Goal: Transaction & Acquisition: Purchase product/service

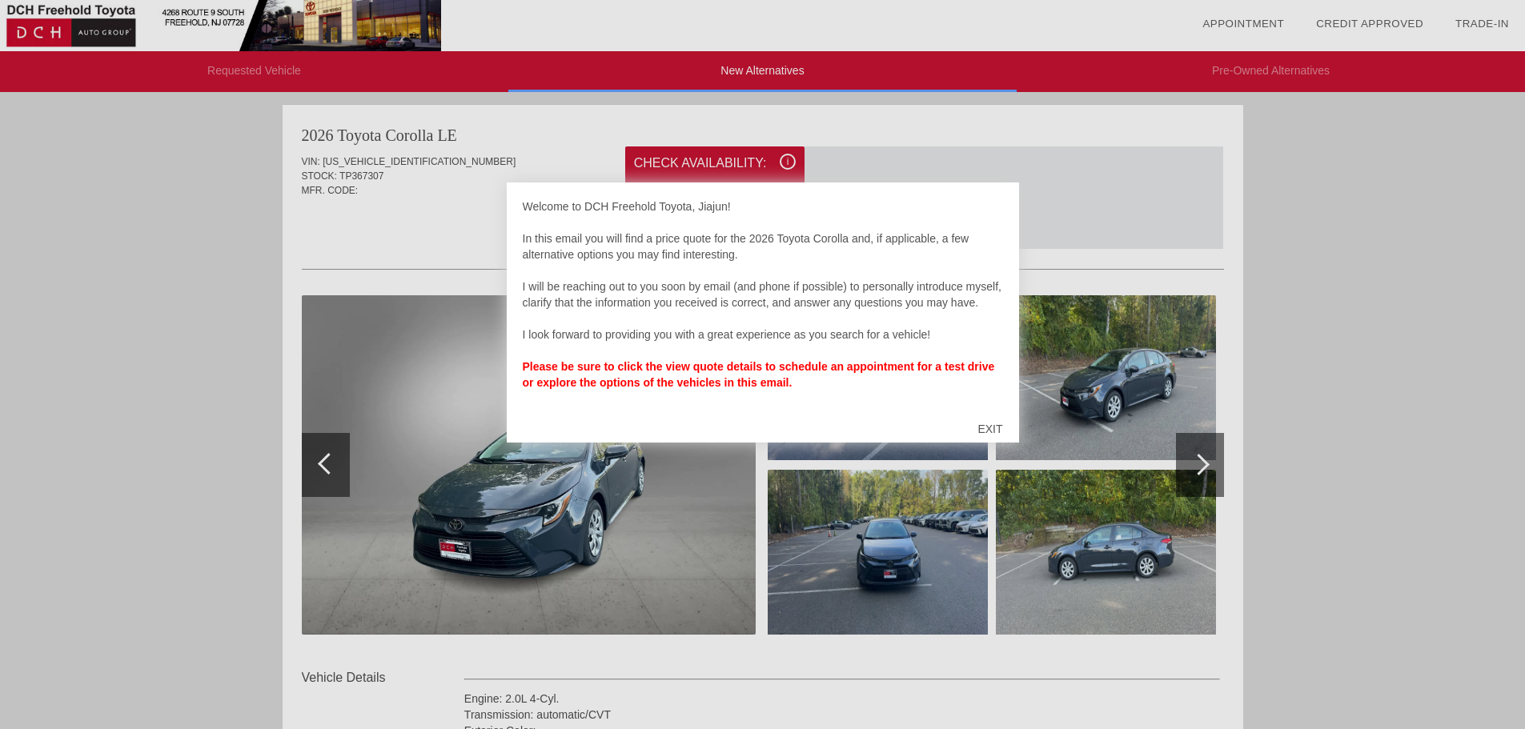
scroll to position [5, 0]
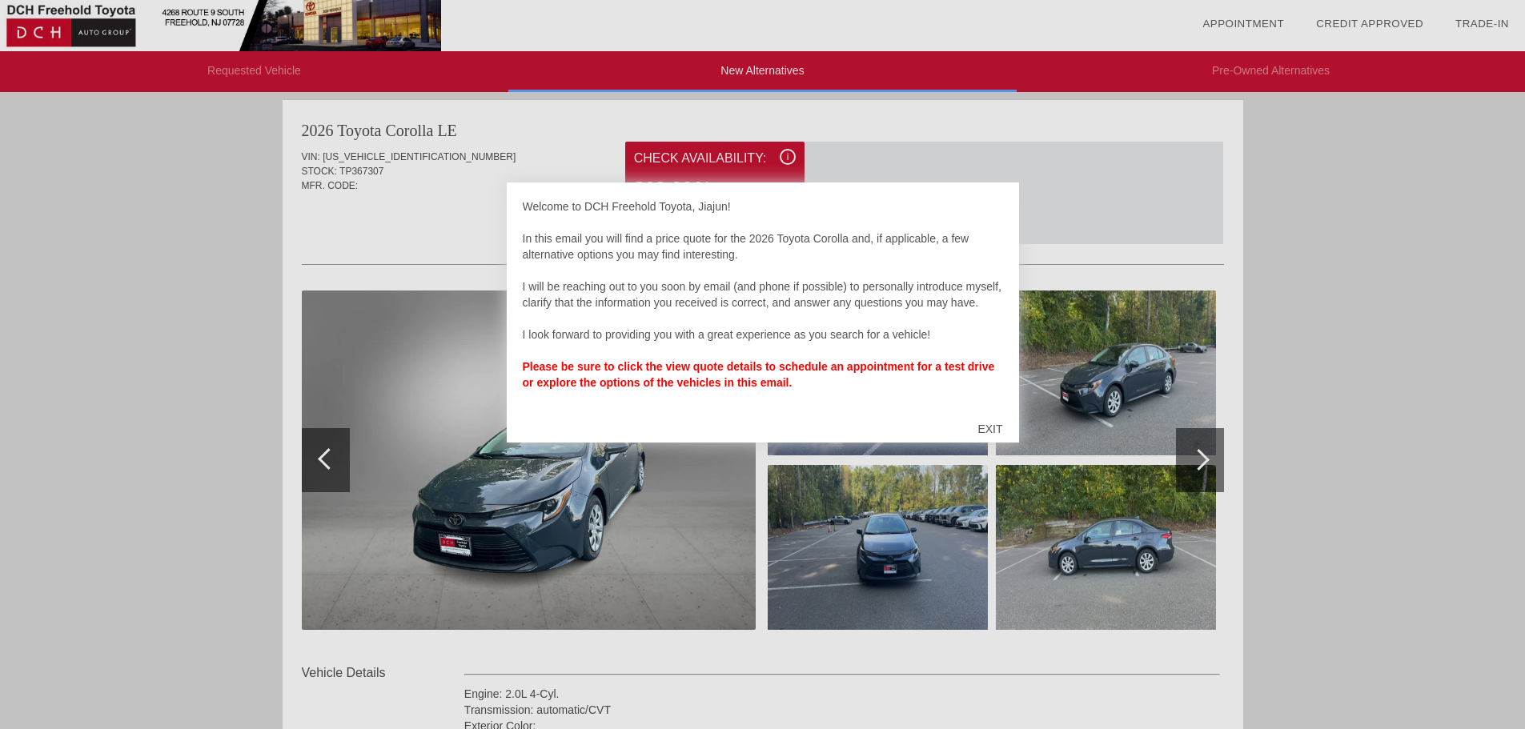
click at [1125, 223] on div at bounding box center [762, 364] width 1525 height 729
click at [979, 418] on div "EXIT" at bounding box center [990, 429] width 57 height 48
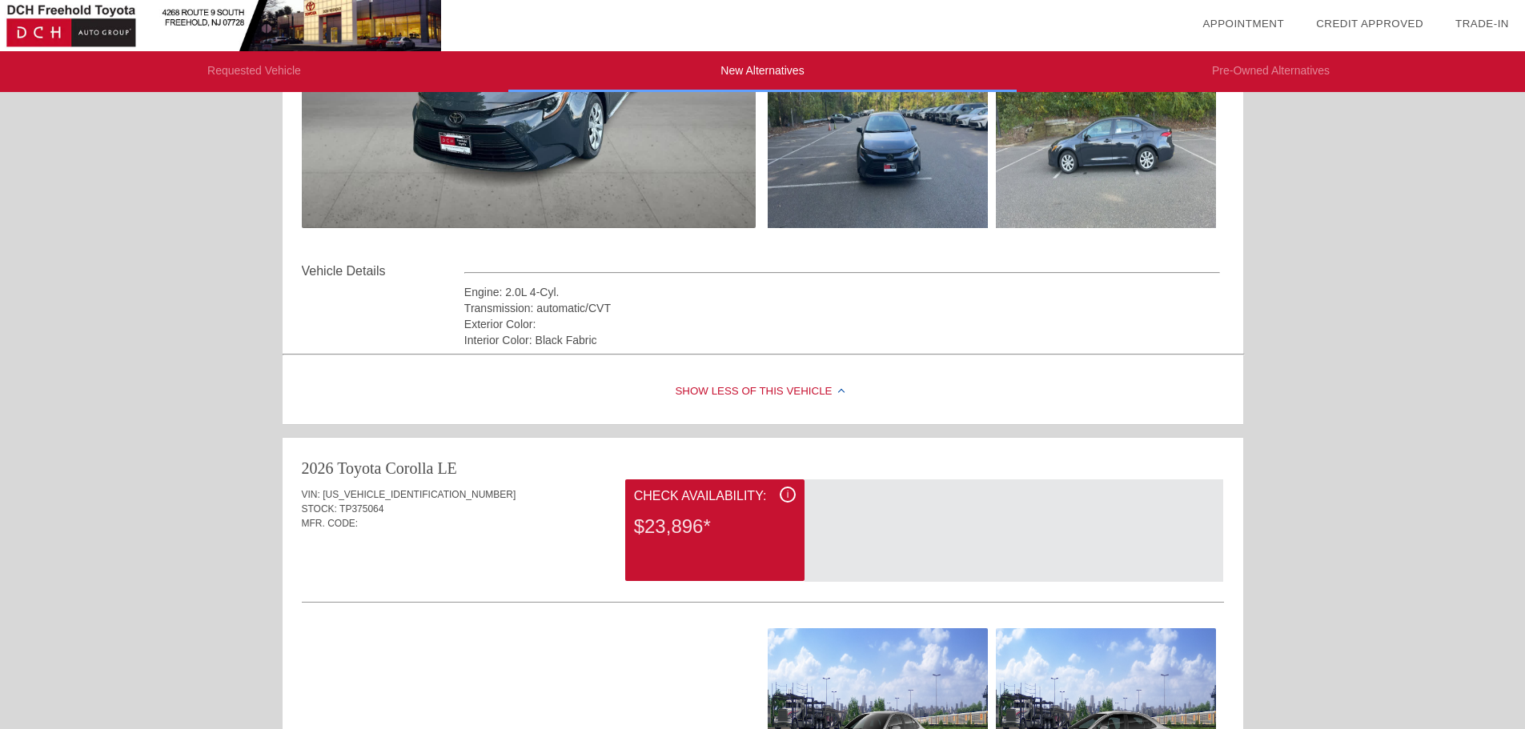
scroll to position [485, 0]
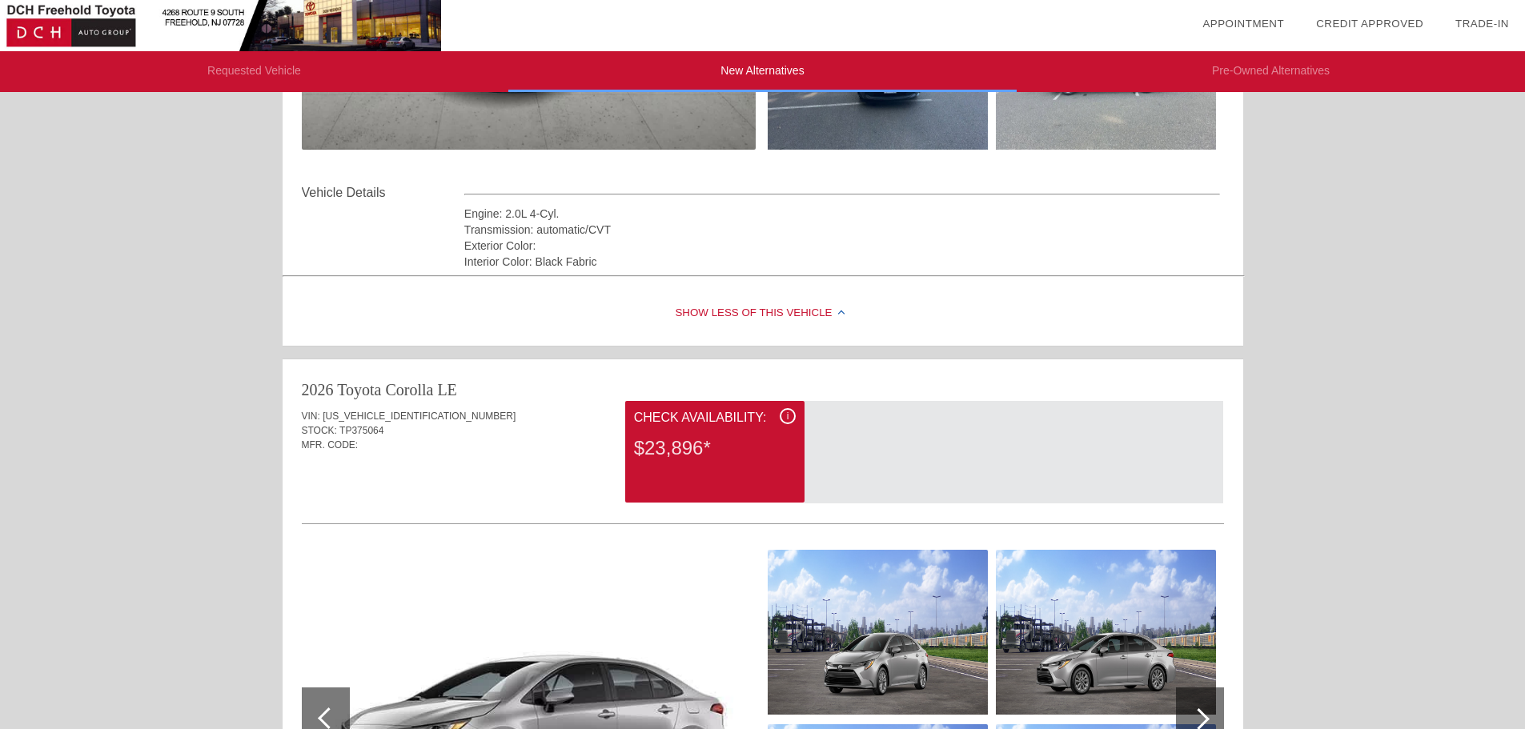
click at [717, 417] on div "Check Availability:" at bounding box center [715, 417] width 162 height 19
click at [721, 446] on div "$23,896*" at bounding box center [715, 449] width 162 height 42
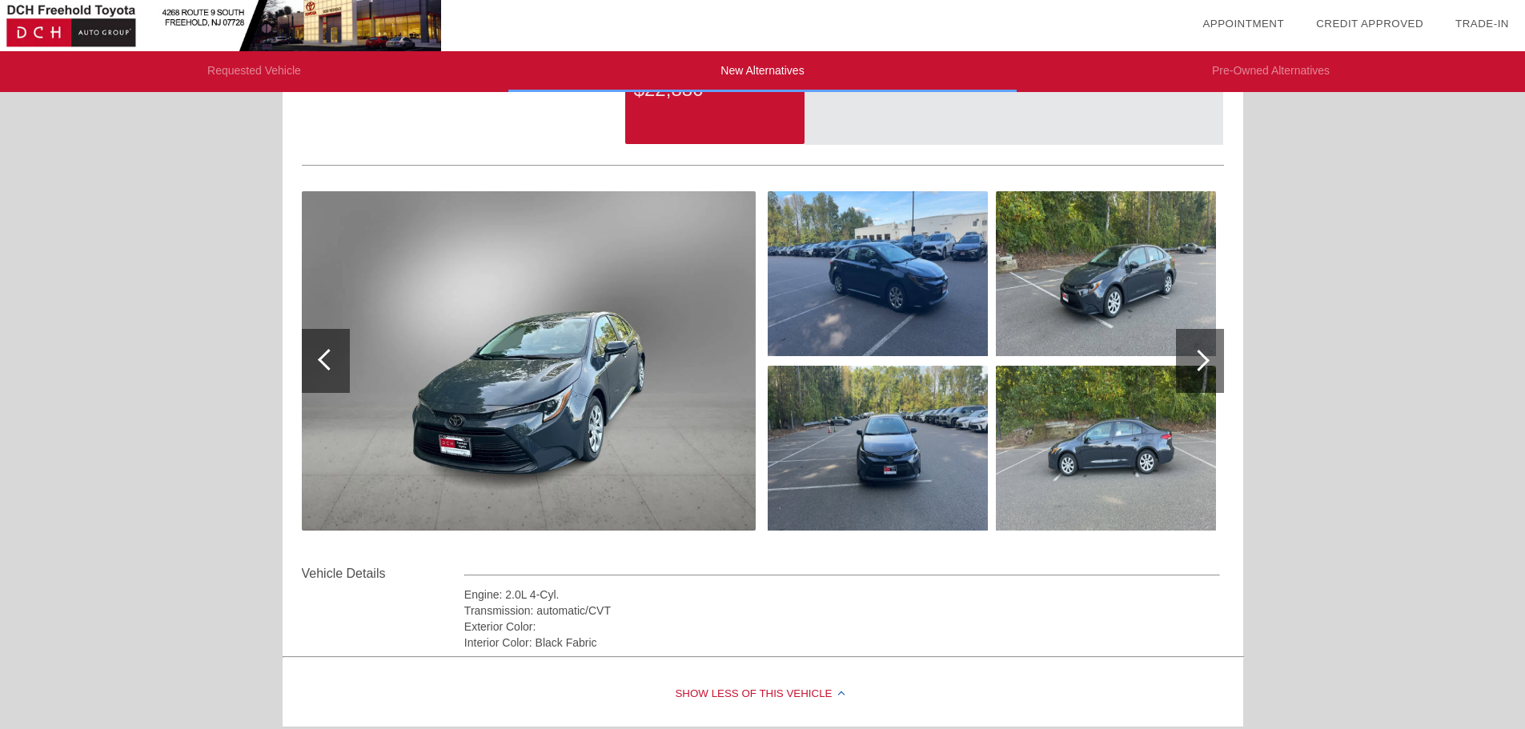
scroll to position [0, 0]
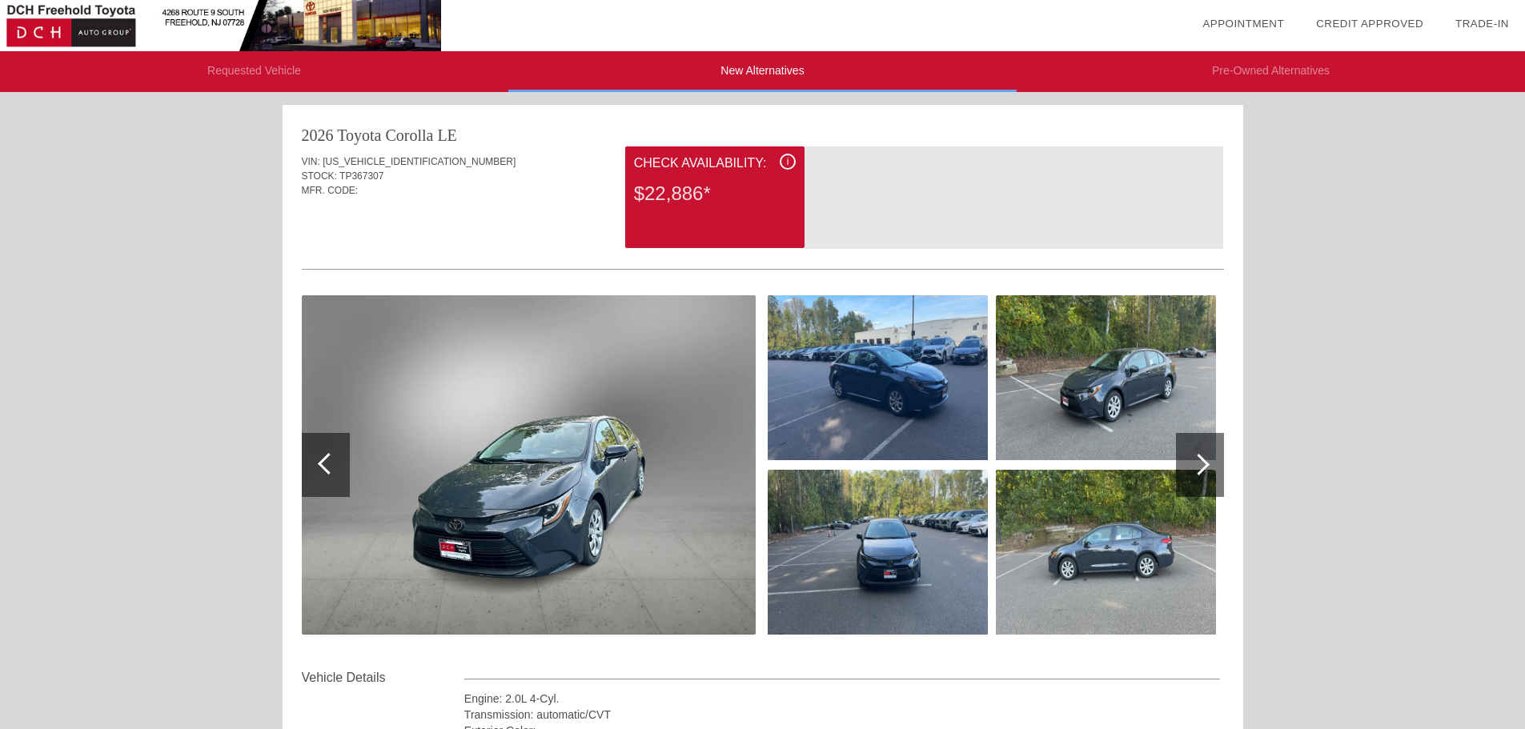
click at [705, 155] on div "Check Availability:" at bounding box center [715, 163] width 162 height 19
drag, startPoint x: 717, startPoint y: 165, endPoint x: 779, endPoint y: 163, distance: 61.7
click at [718, 165] on div "Check Availability:" at bounding box center [715, 163] width 162 height 19
click at [783, 155] on div "i" at bounding box center [788, 162] width 16 height 16
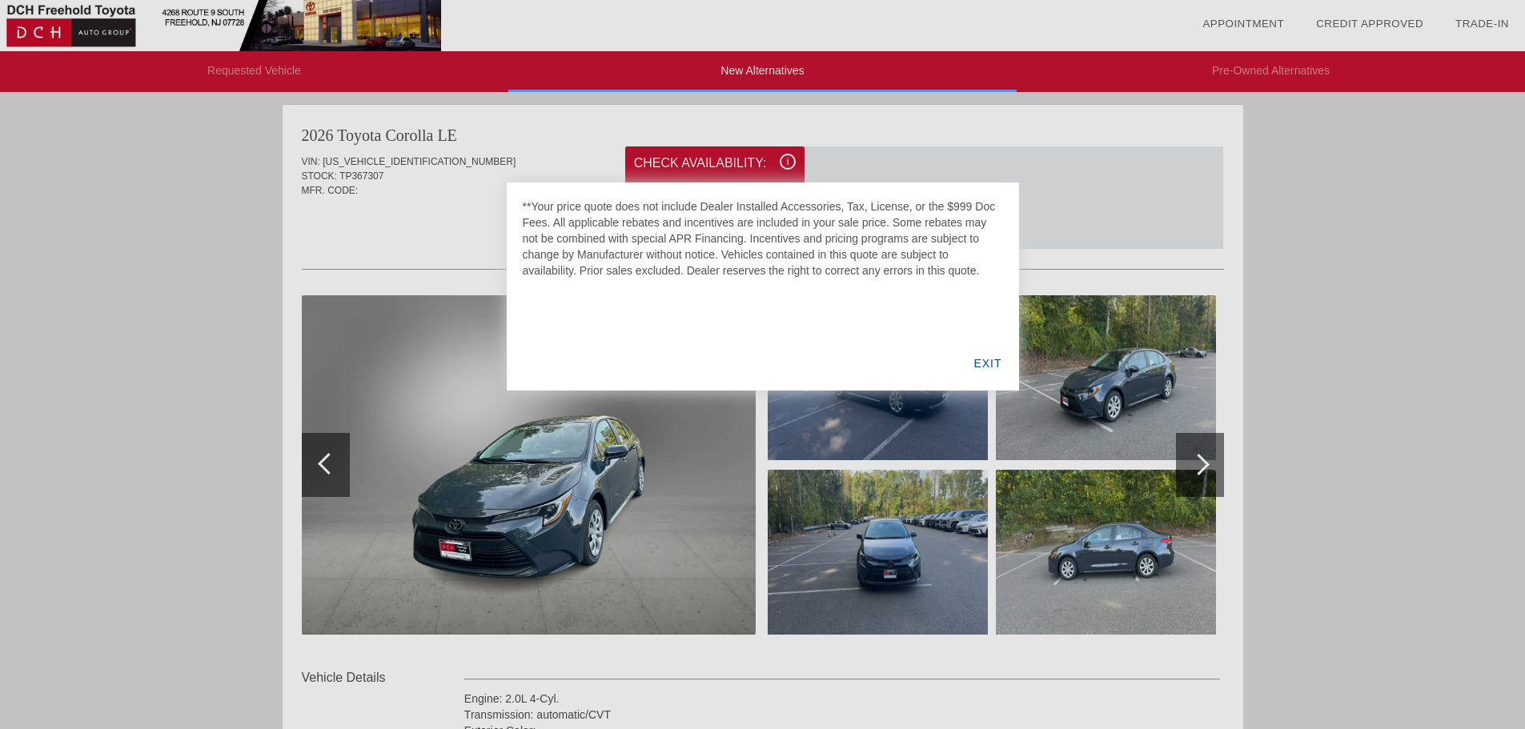
click at [984, 362] on div "EXIT" at bounding box center [988, 363] width 62 height 54
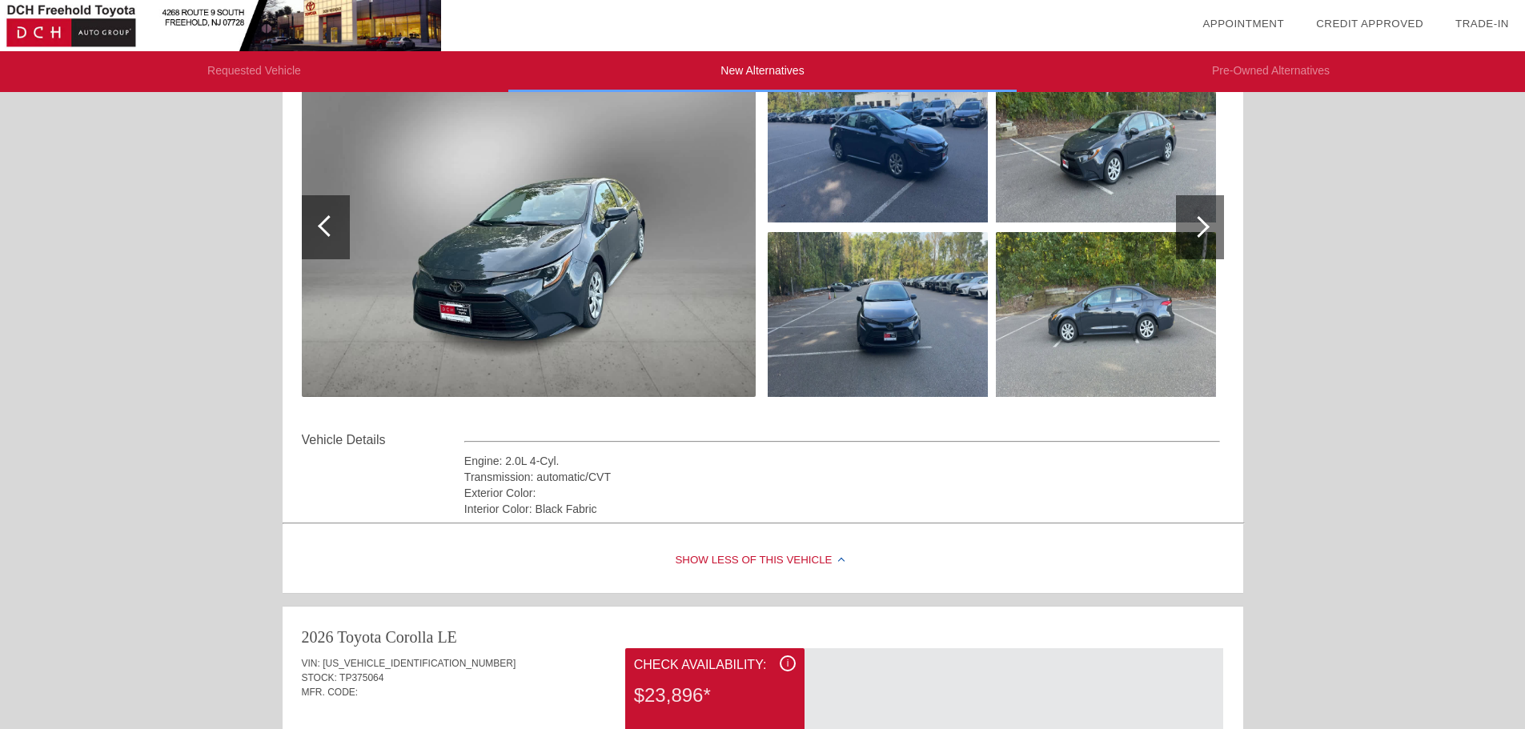
scroll to position [80, 0]
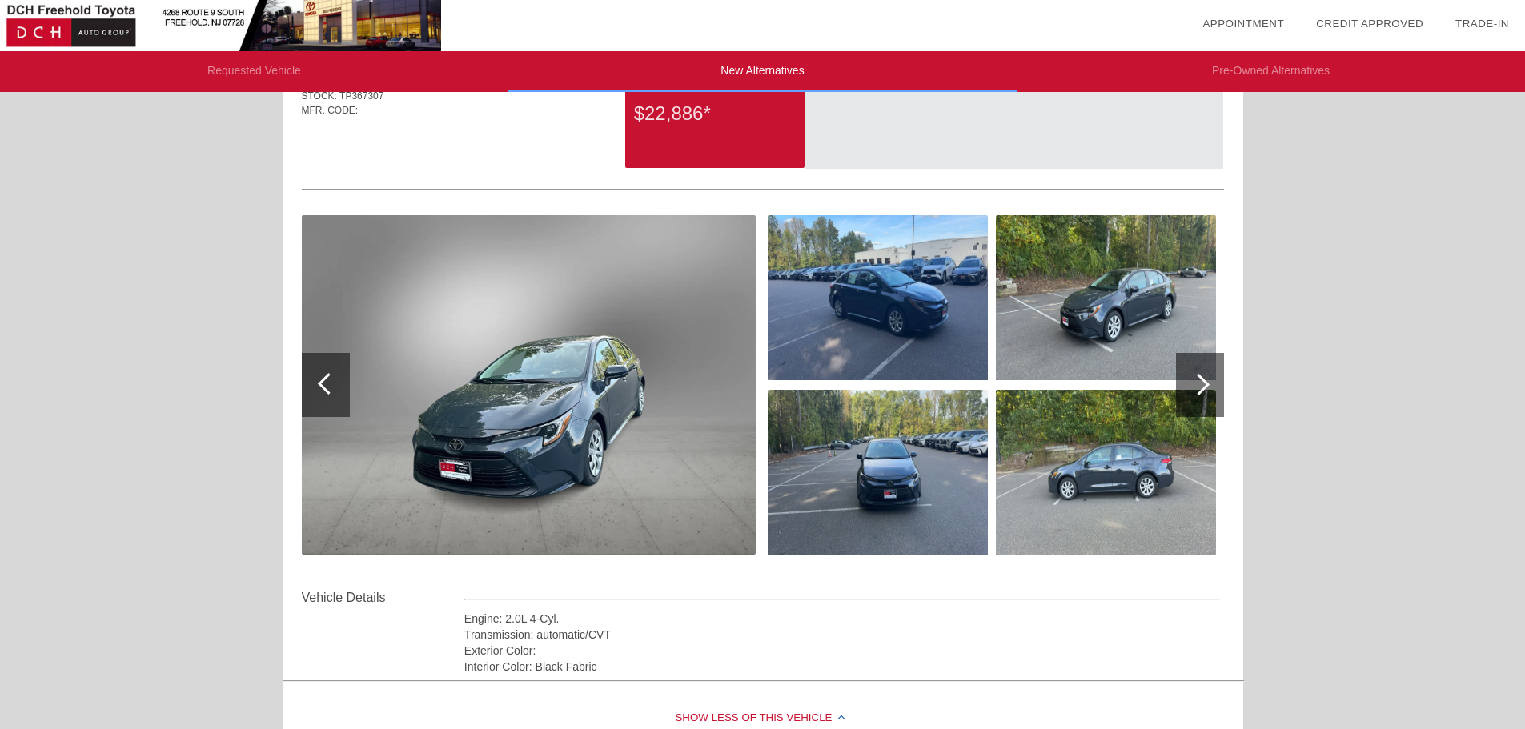
click at [705, 85] on li "New Alternatives" at bounding box center [762, 71] width 508 height 41
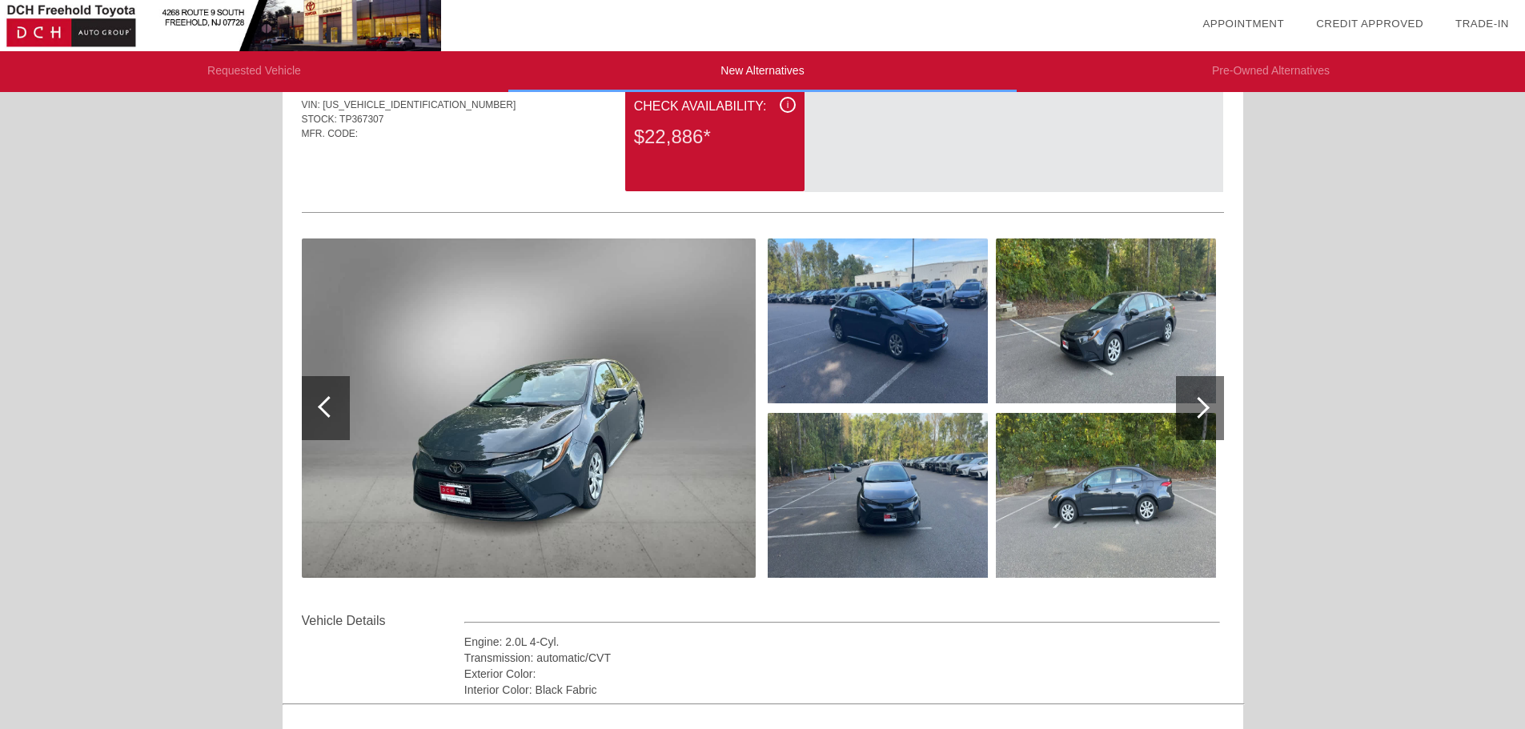
scroll to position [0, 0]
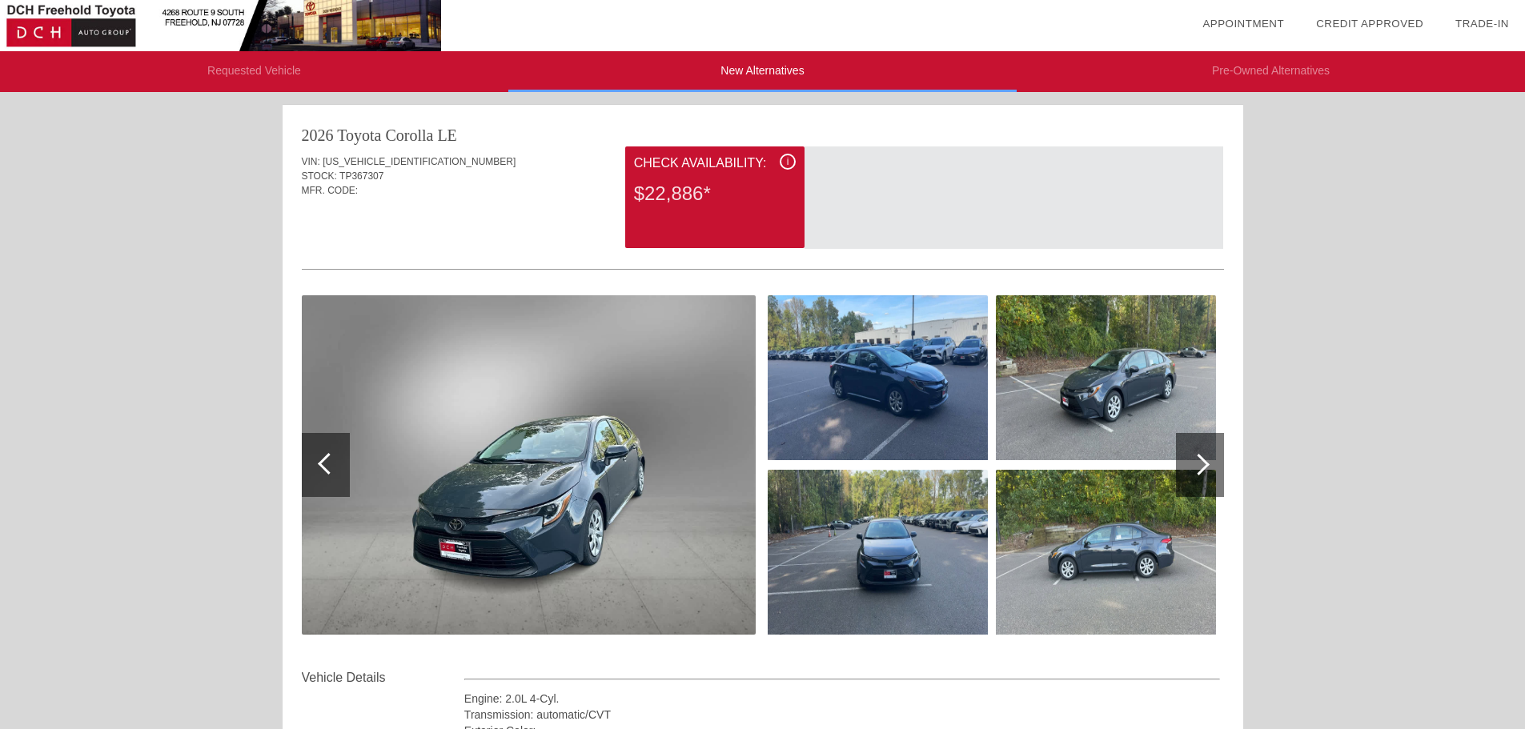
click at [1211, 454] on div at bounding box center [1200, 465] width 48 height 64
click at [1197, 455] on div at bounding box center [1199, 465] width 22 height 22
click at [1203, 471] on div at bounding box center [1200, 465] width 48 height 64
drag, startPoint x: 334, startPoint y: 131, endPoint x: 477, endPoint y: 135, distance: 143.4
click at [477, 135] on div "2026 Toyota Corolla LE" at bounding box center [763, 135] width 922 height 22
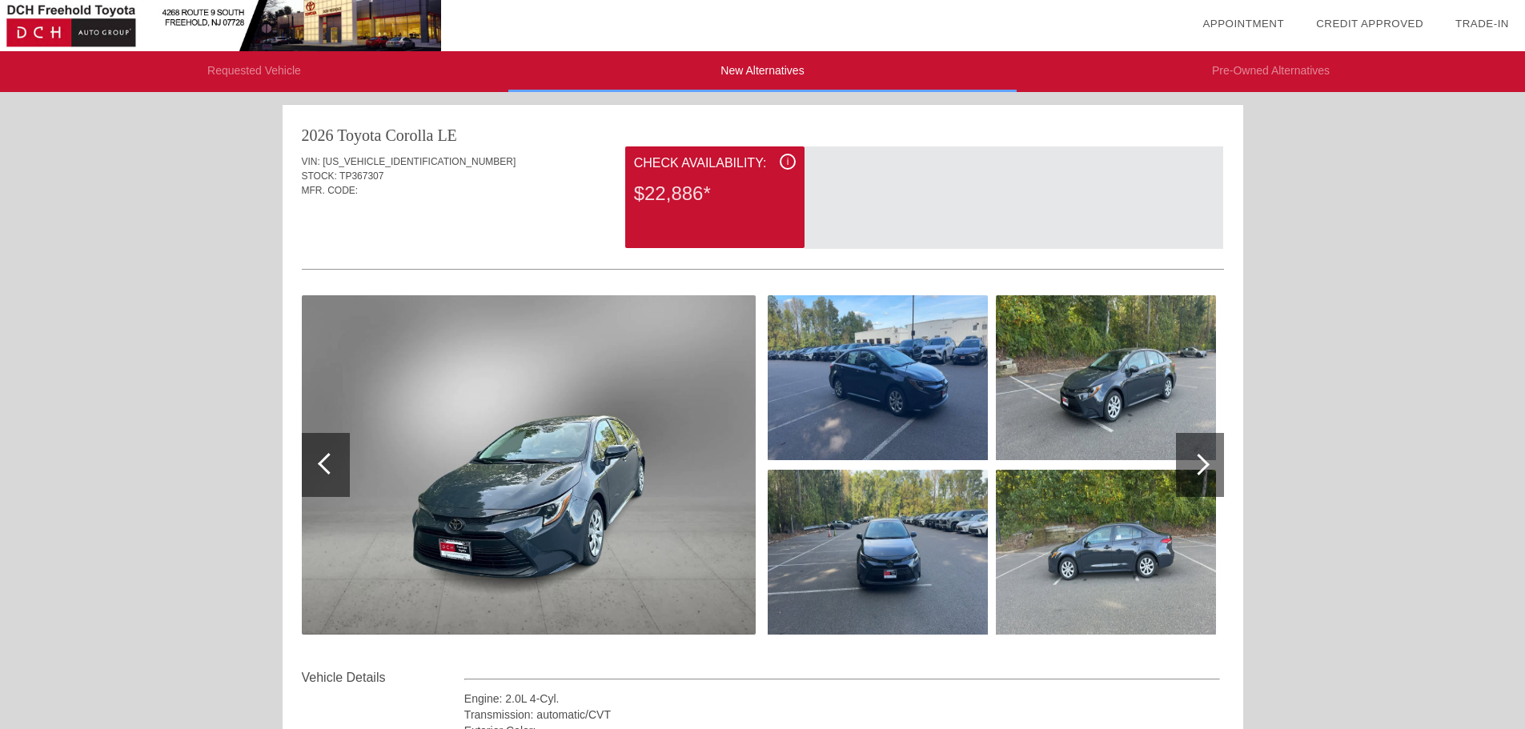
click at [477, 162] on div "VIN: [US_VEHICLE_IDENTIFICATION_NUMBER]" at bounding box center [763, 162] width 922 height 14
